Goal: Information Seeking & Learning: Learn about a topic

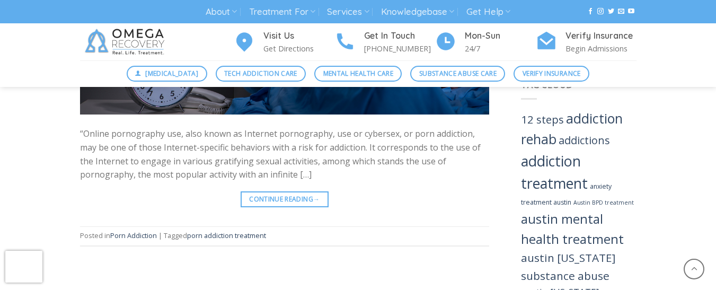
scroll to position [833, 0]
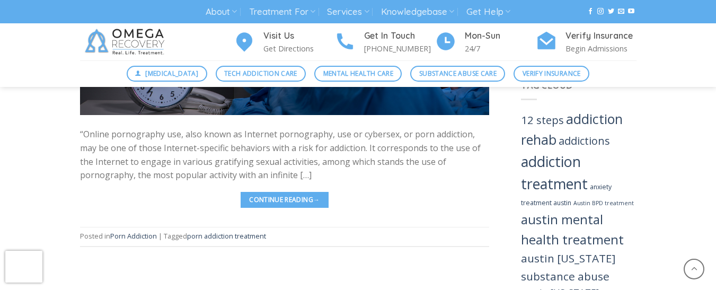
click at [317, 200] on span "→" at bounding box center [316, 200] width 6 height 10
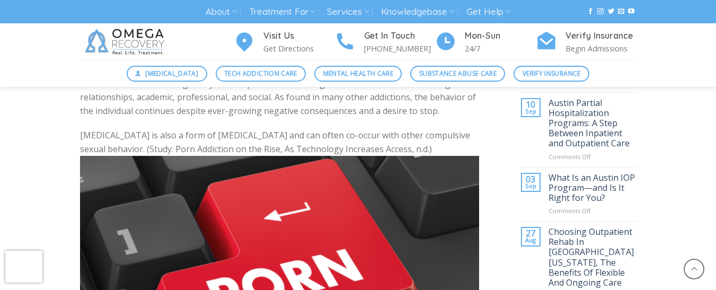
scroll to position [384, 0]
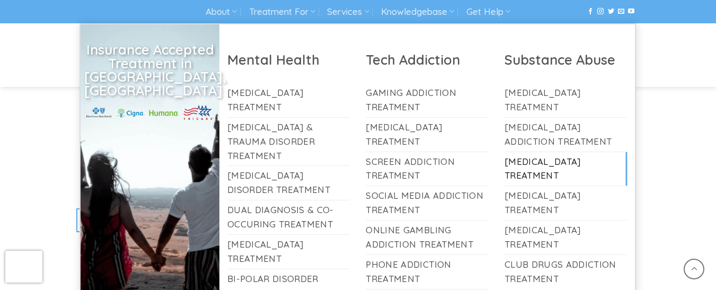
scroll to position [547, 0]
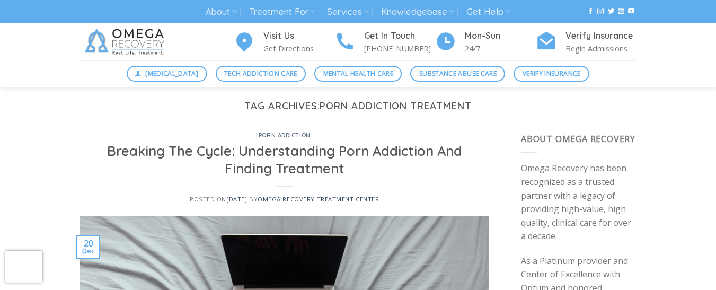
scroll to position [7, 0]
